Goal: Information Seeking & Learning: Learn about a topic

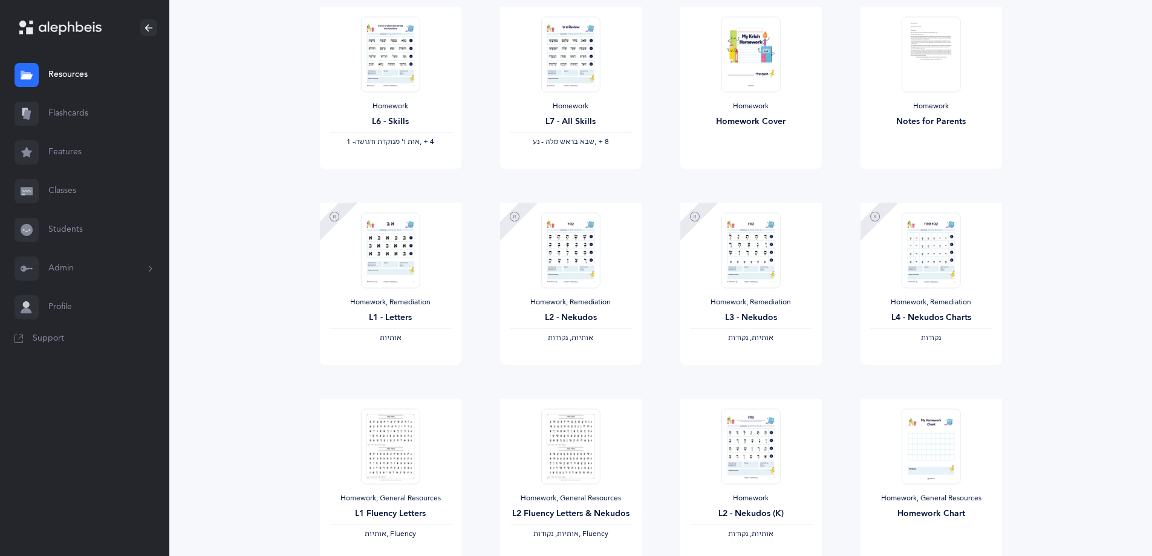
scroll to position [885, 0]
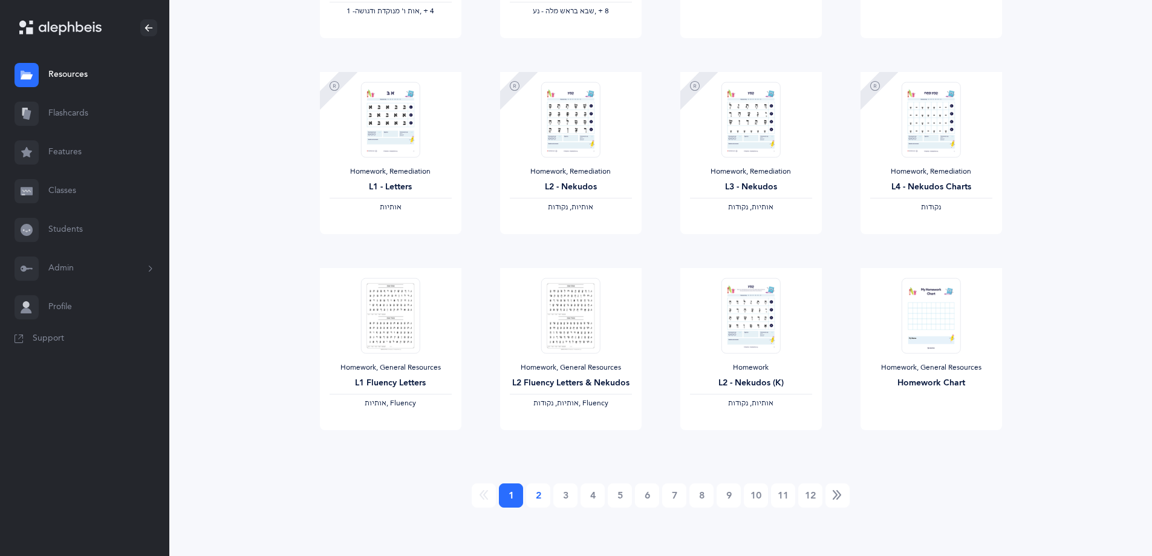
click at [544, 493] on link "2" at bounding box center [538, 495] width 24 height 24
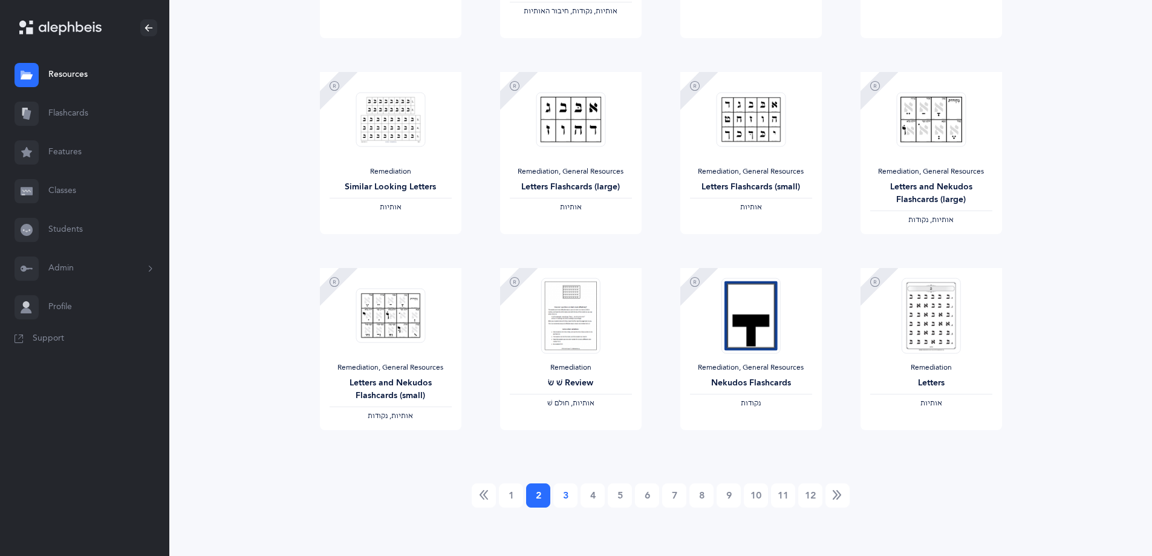
click at [570, 500] on link "3" at bounding box center [565, 495] width 24 height 24
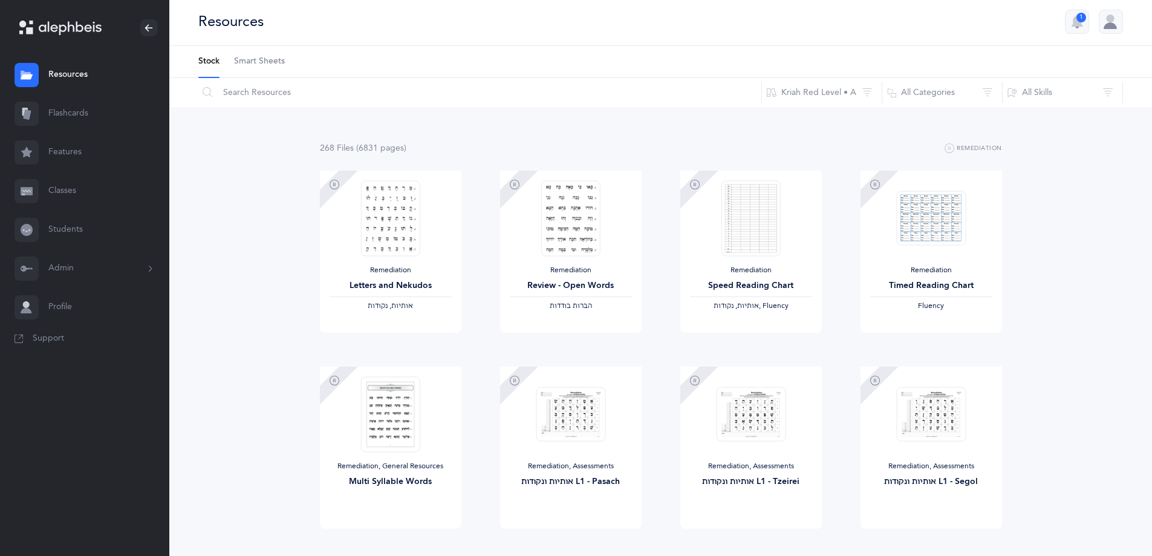
scroll to position [0, 0]
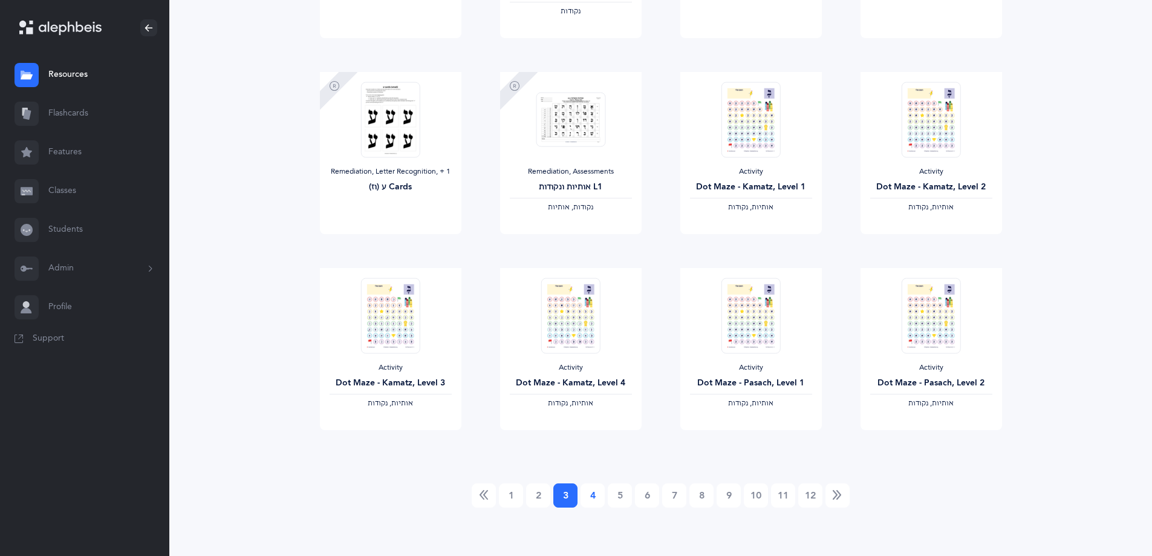
click at [592, 500] on link "4" at bounding box center [593, 495] width 24 height 24
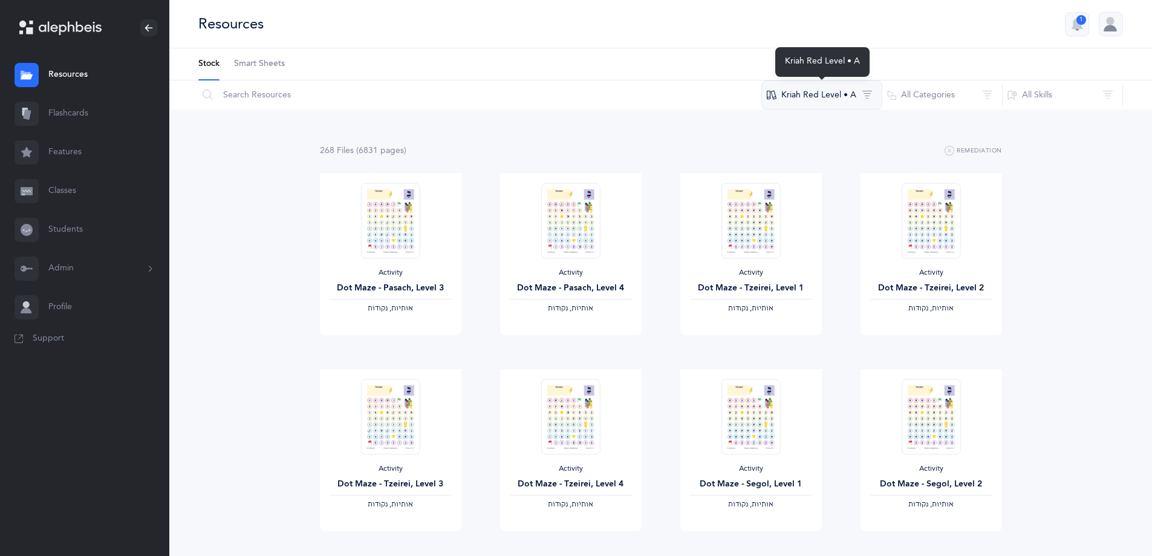
click at [838, 105] on button "Kriah Red Level • A" at bounding box center [822, 94] width 121 height 29
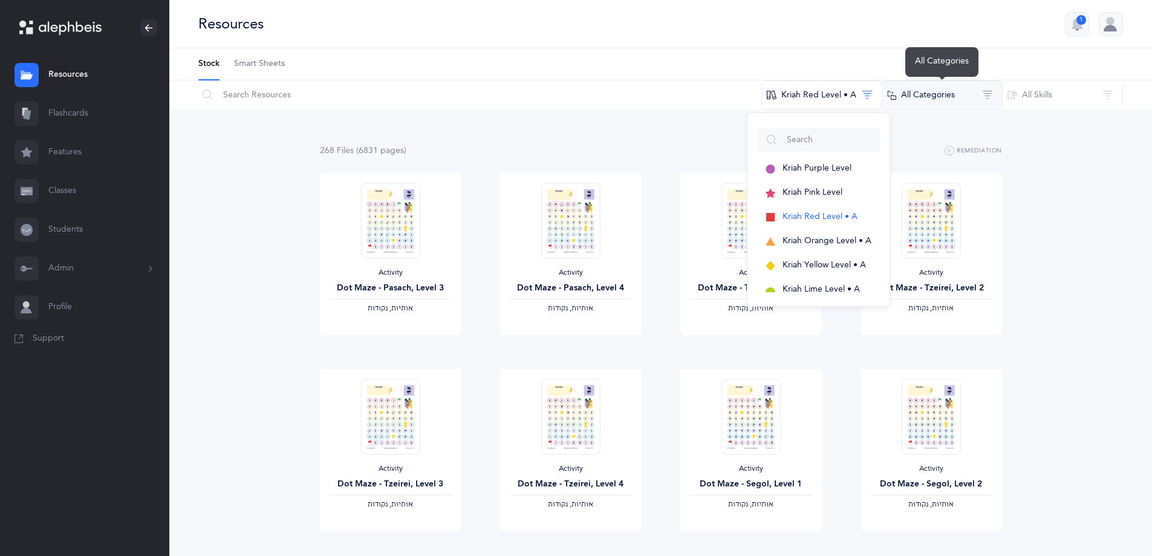
click at [936, 91] on button "All Categories" at bounding box center [942, 94] width 121 height 29
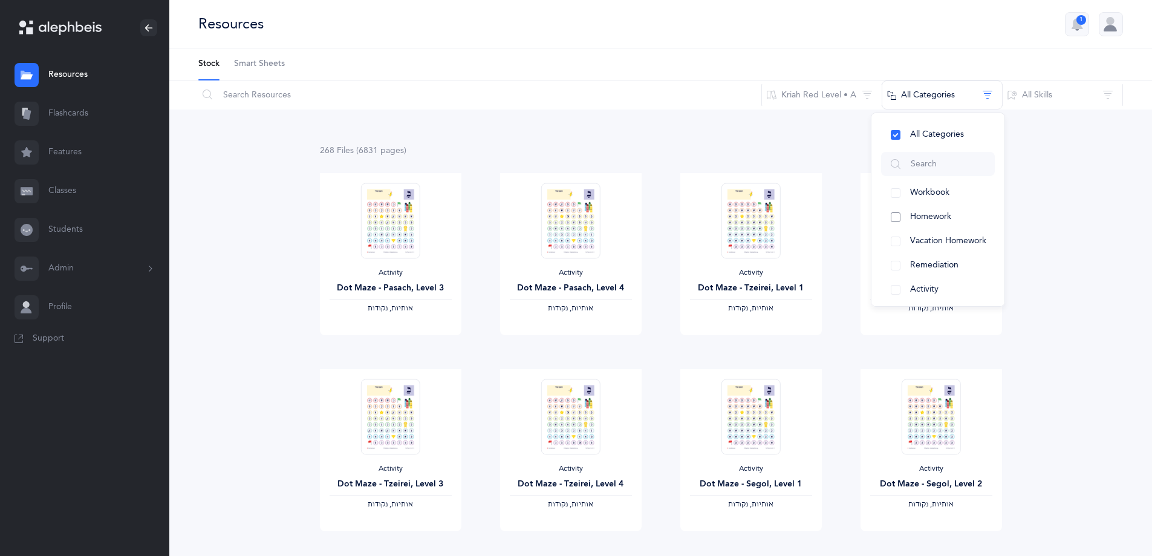
click at [927, 217] on span "Homework" at bounding box center [930, 217] width 41 height 10
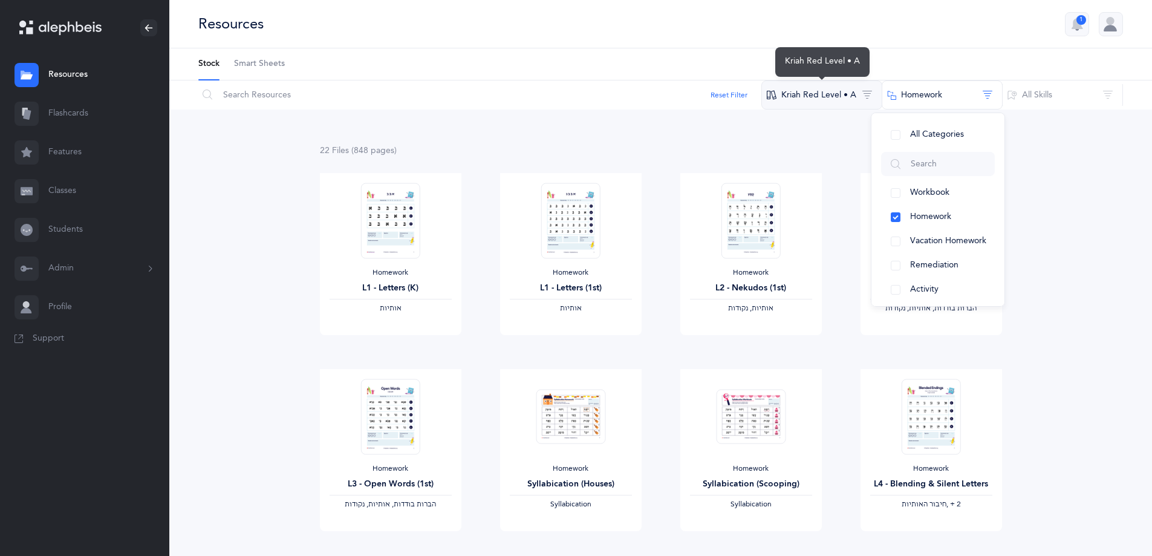
click at [818, 91] on button "Kriah Red Level • A" at bounding box center [822, 94] width 121 height 29
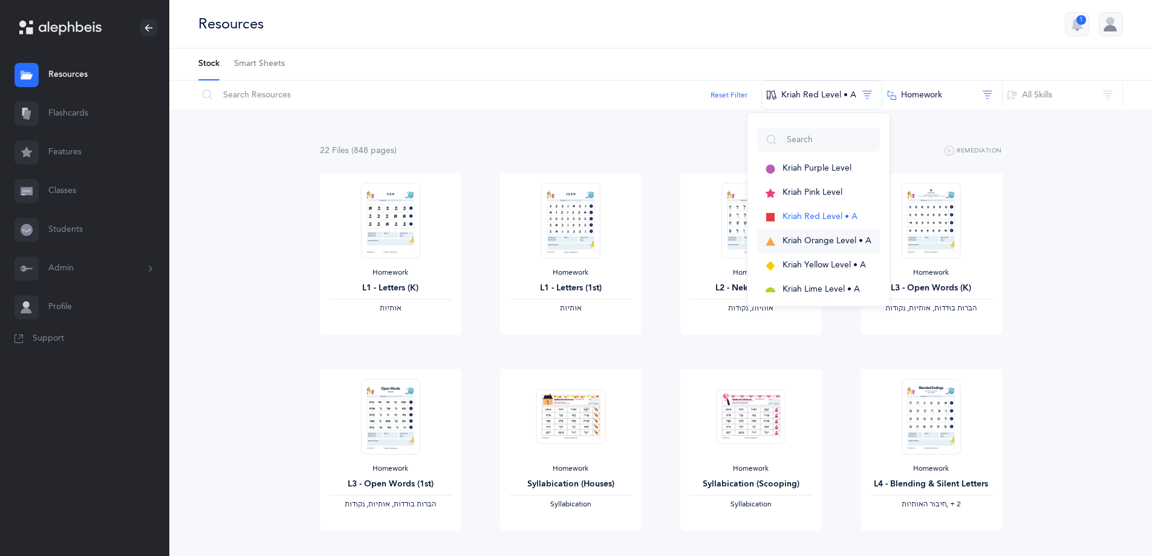
click at [821, 243] on span "Kriah Orange Level • A" at bounding box center [827, 241] width 89 height 10
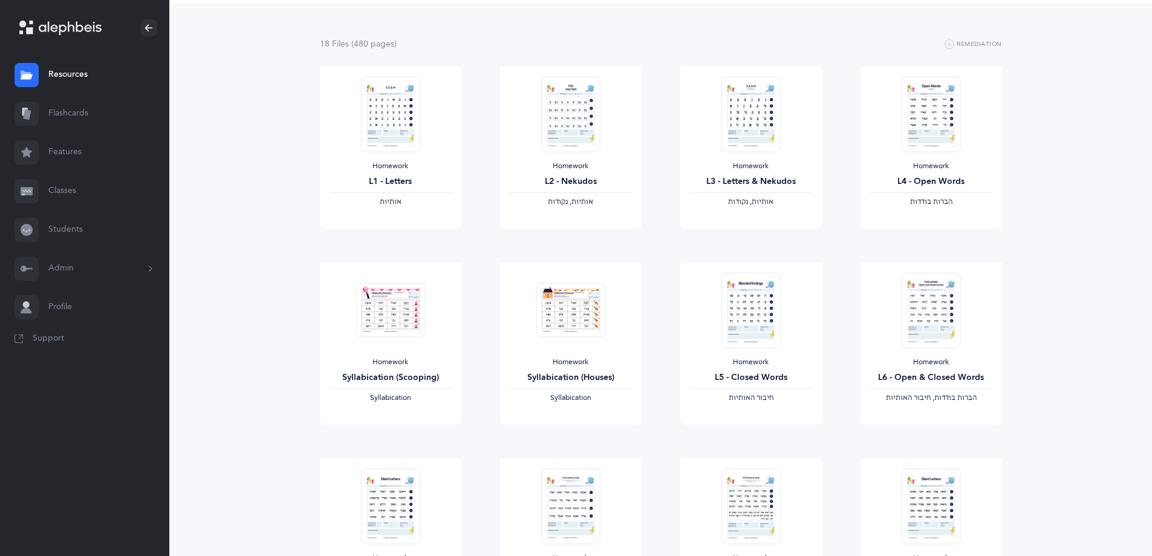
scroll to position [302, 0]
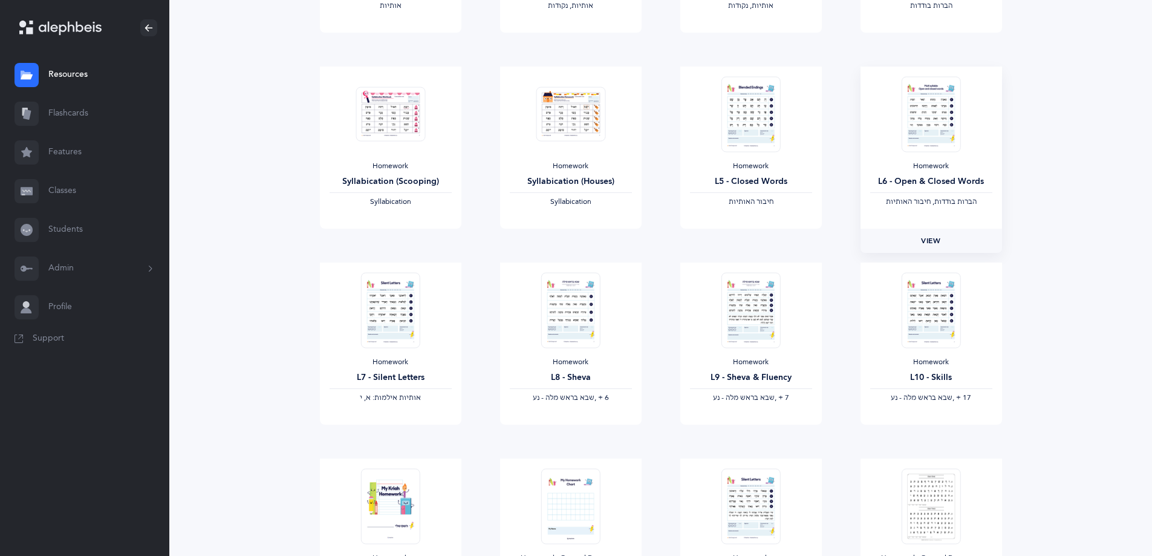
click at [922, 248] on link "View" at bounding box center [932, 241] width 142 height 24
